Goal: Transaction & Acquisition: Purchase product/service

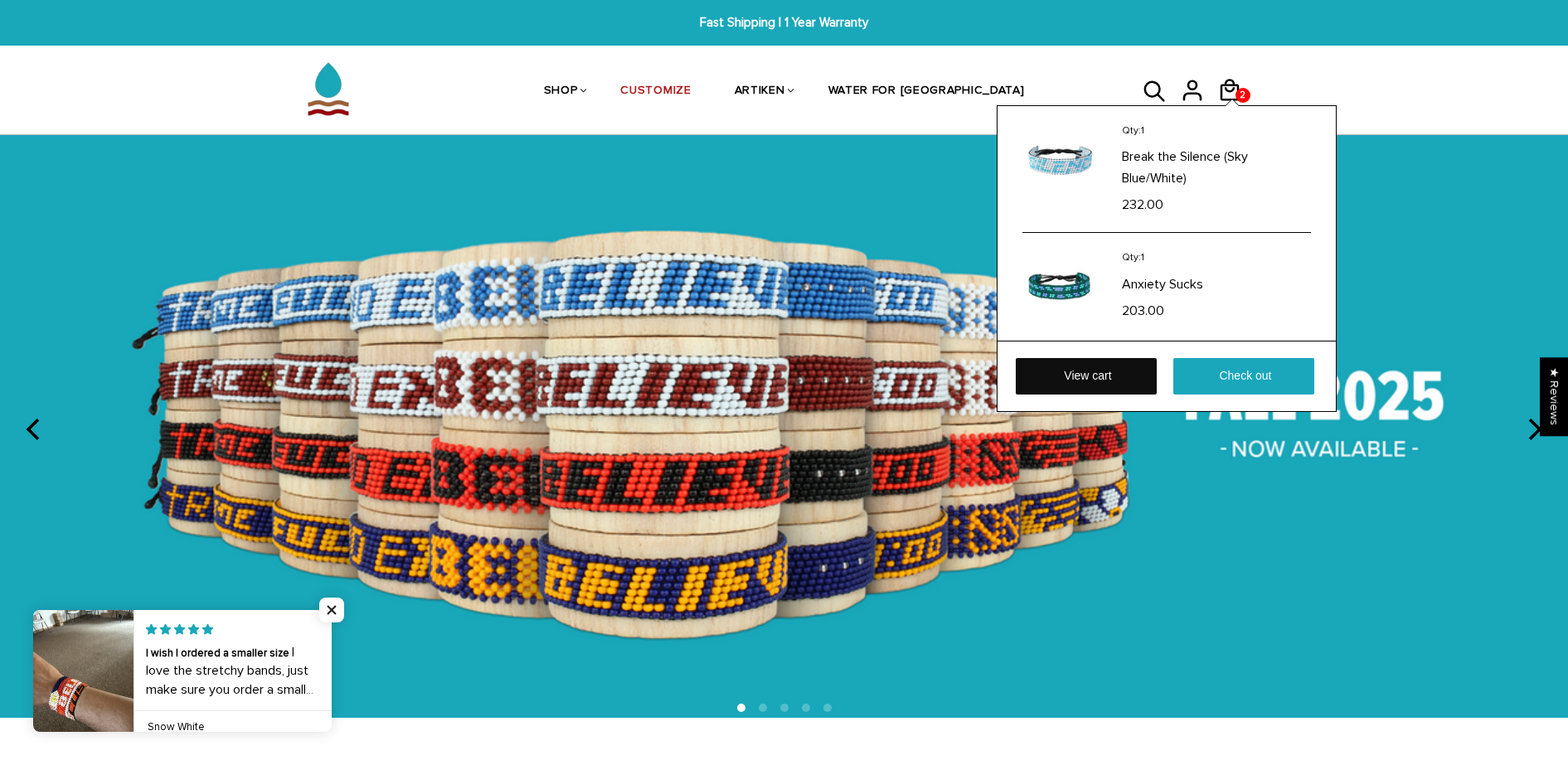
click at [1106, 382] on link "View cart" at bounding box center [1086, 376] width 141 height 36
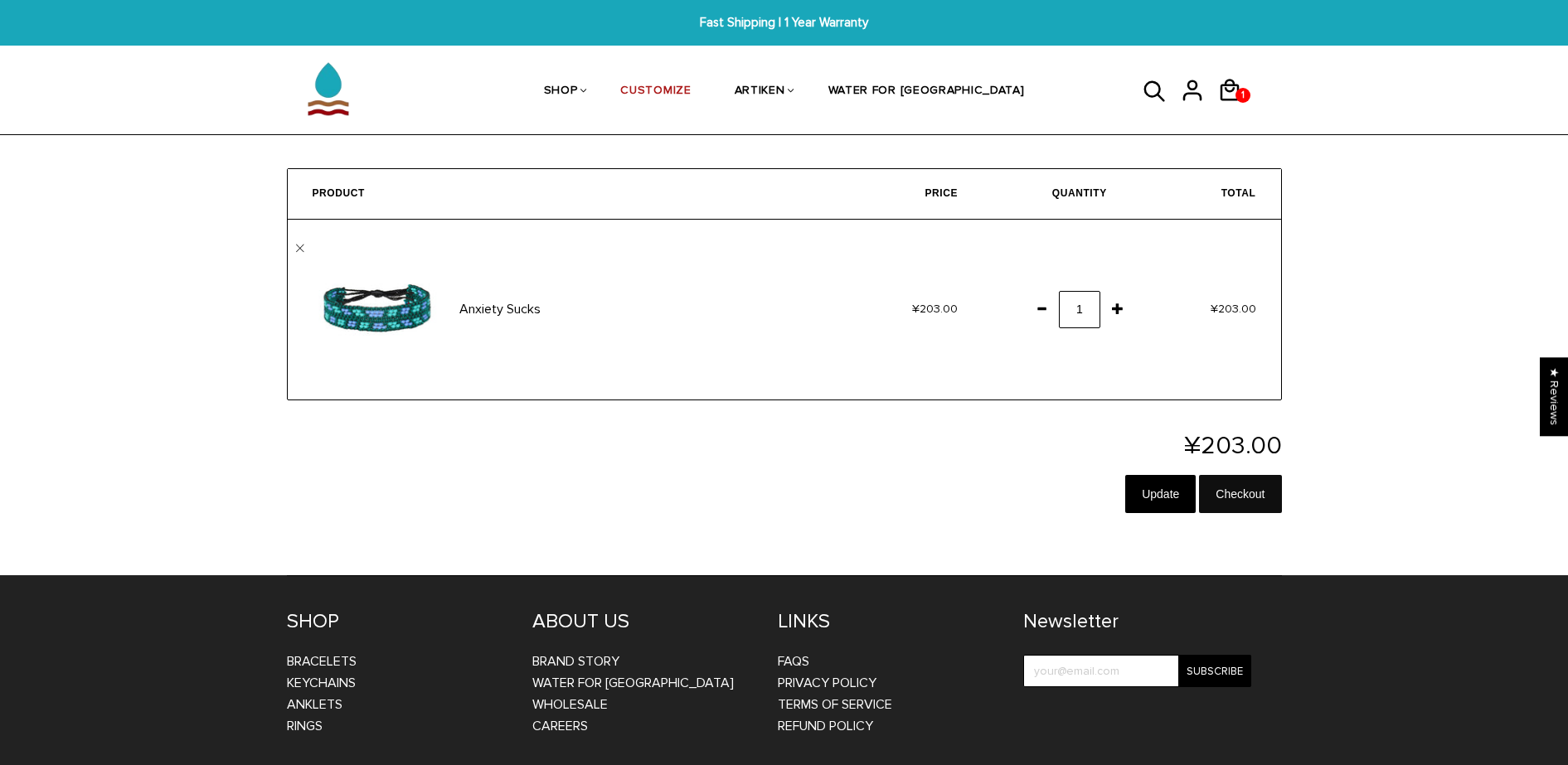
click at [1226, 495] on input "Checkout" at bounding box center [1240, 494] width 82 height 38
